Goal: Task Accomplishment & Management: Manage account settings

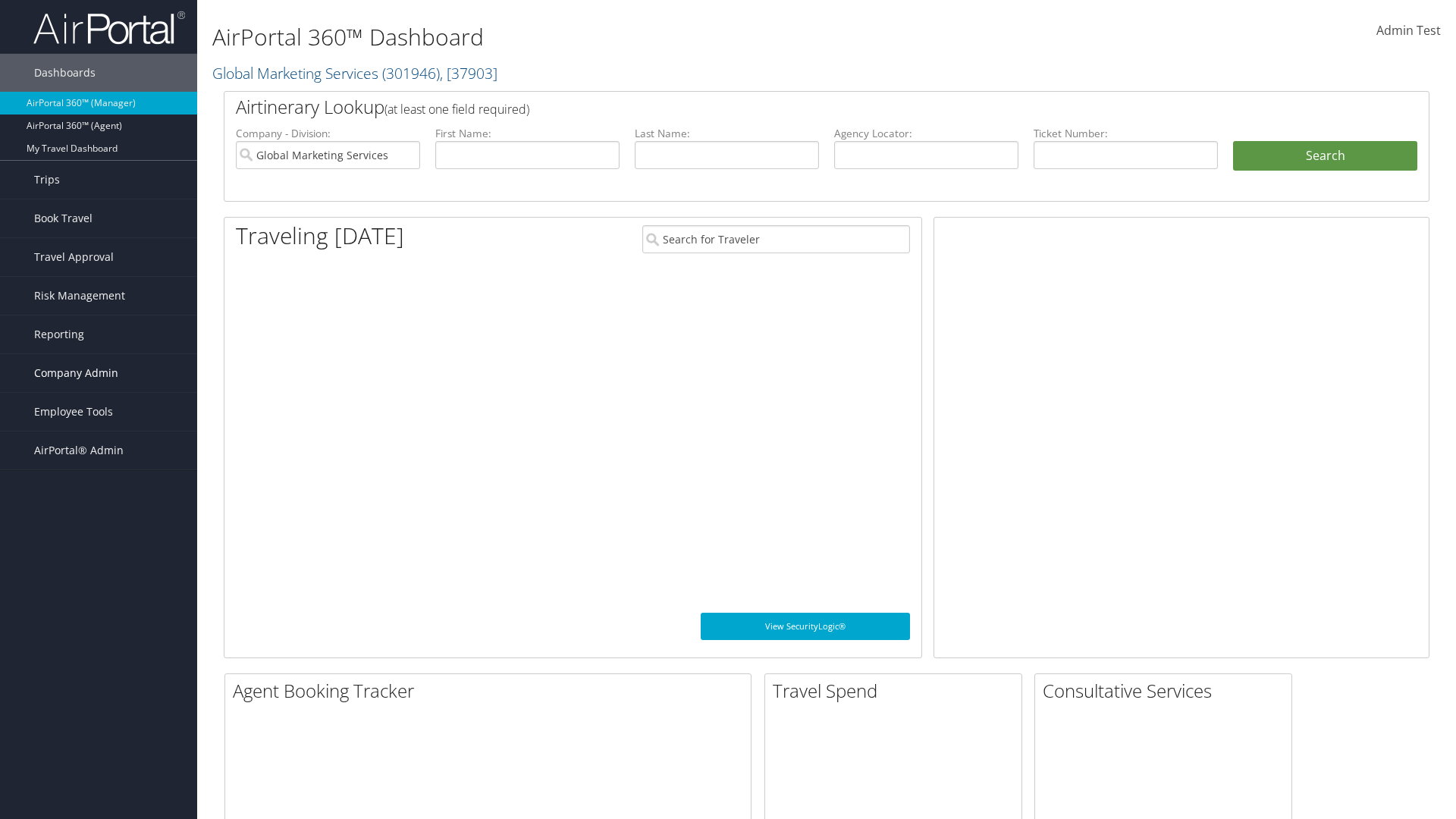
click at [99, 373] on span "Company Admin" at bounding box center [76, 373] width 84 height 38
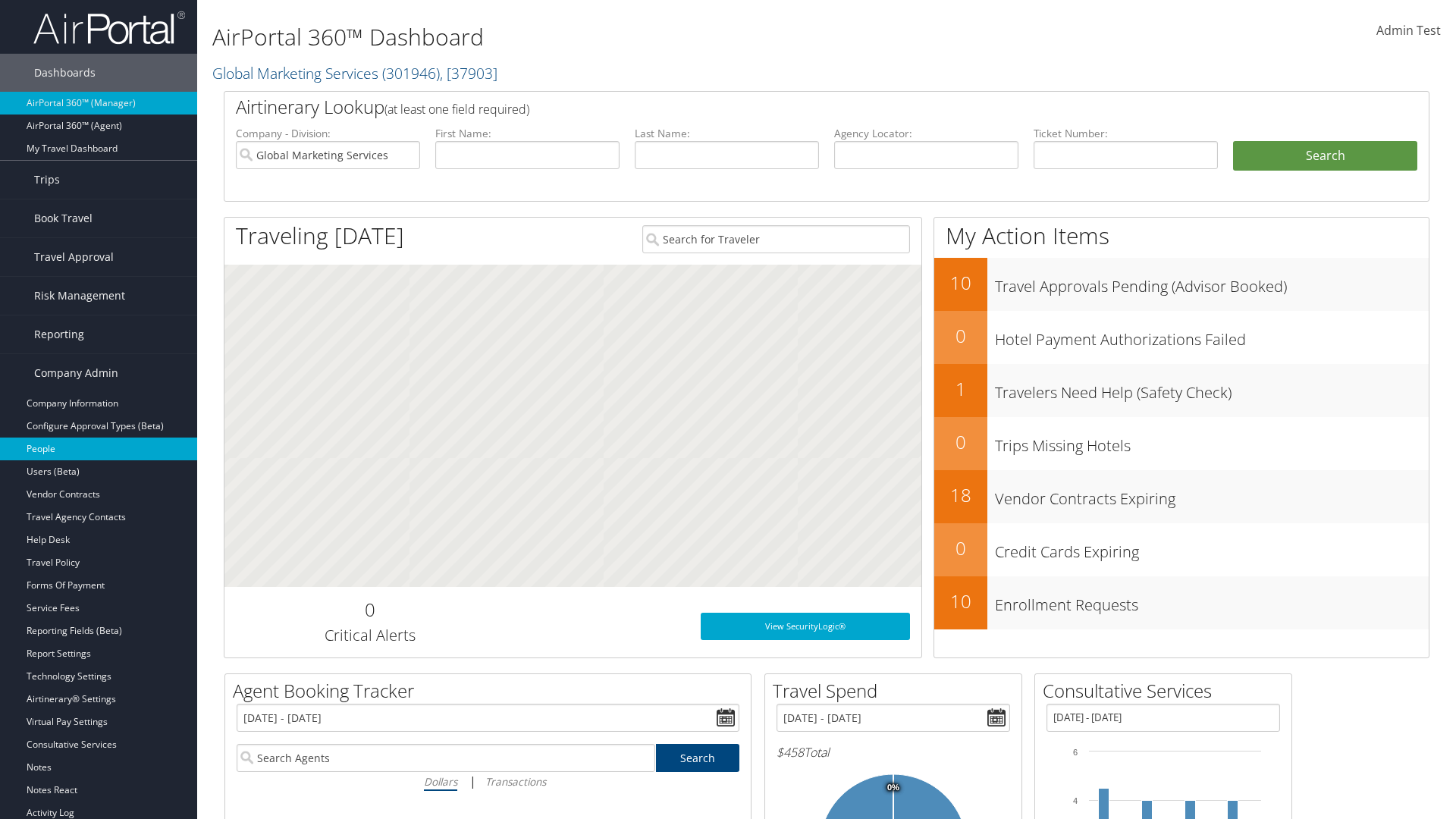
click at [99, 449] on link "People" at bounding box center [99, 448] width 197 height 23
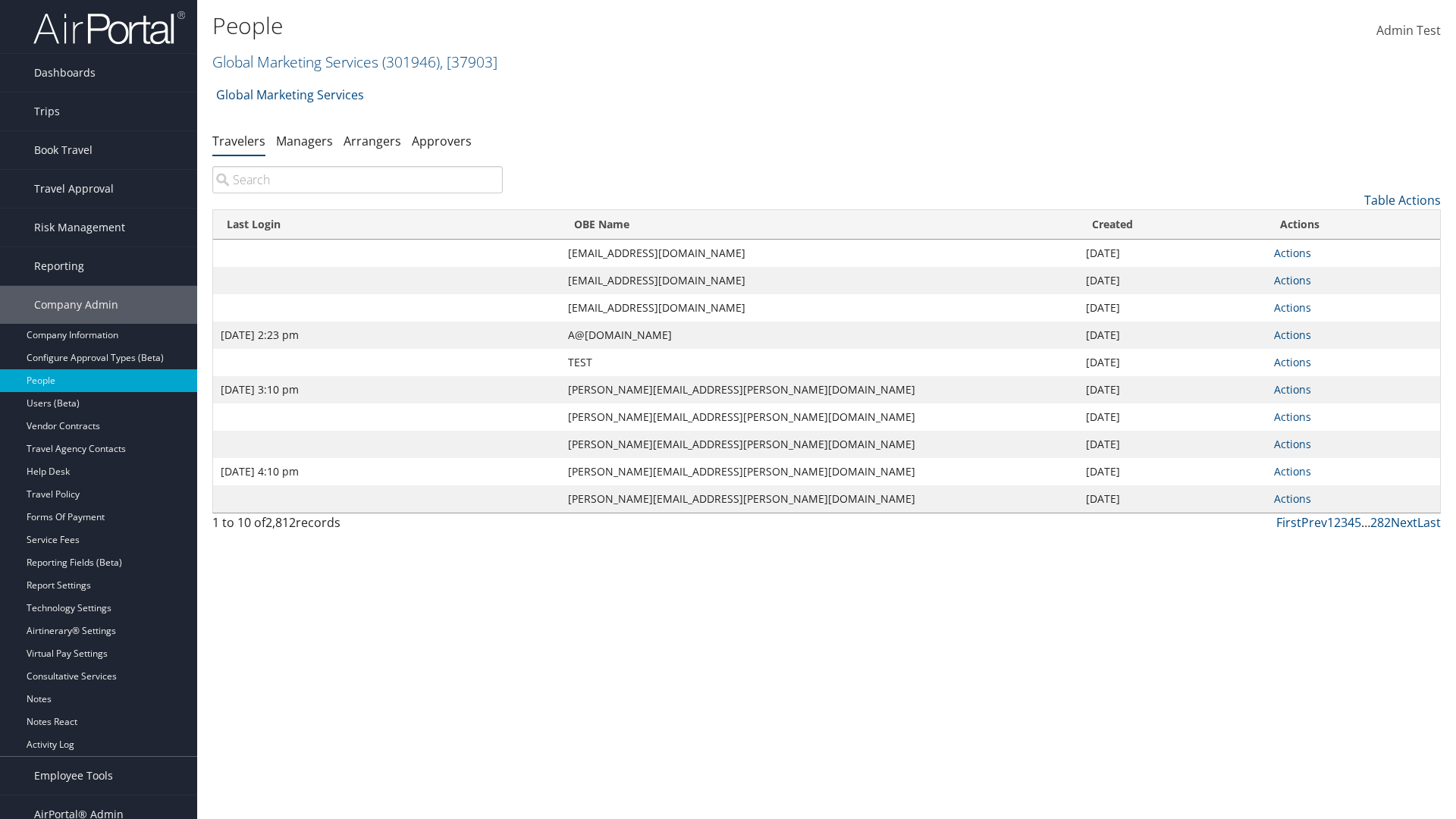
click at [357, 180] on input "search" at bounding box center [357, 180] width 290 height 27
type input "[DATE] 2:23 pm"
